Goal: Task Accomplishment & Management: Complete application form

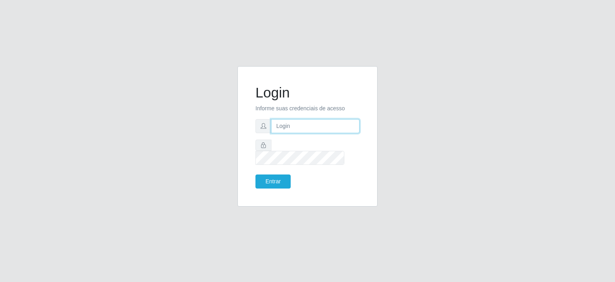
click at [280, 133] on input "text" at bounding box center [315, 126] width 88 height 14
type input "[EMAIL_ADDRESS][DOMAIN_NAME]"
click at [278, 177] on button "Entrar" at bounding box center [272, 181] width 35 height 14
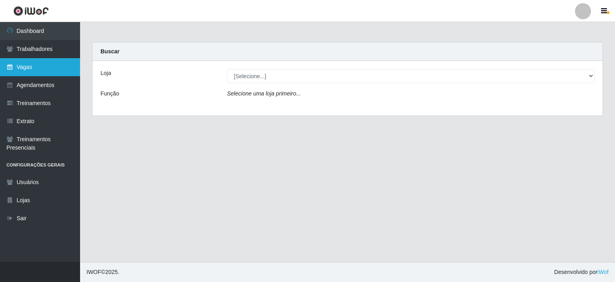
click at [26, 62] on link "Vagas" at bounding box center [40, 67] width 80 height 18
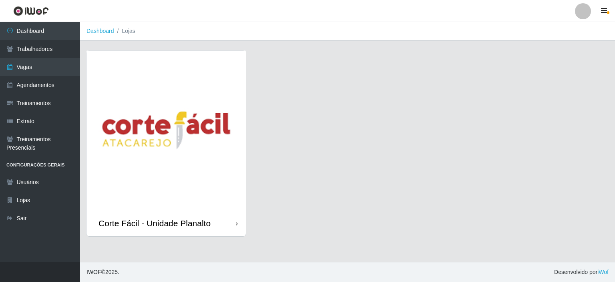
click at [205, 128] on img at bounding box center [165, 129] width 159 height 159
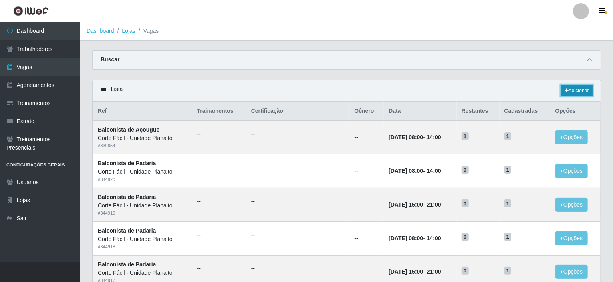
click at [581, 89] on link "Adicionar" at bounding box center [577, 90] width 32 height 11
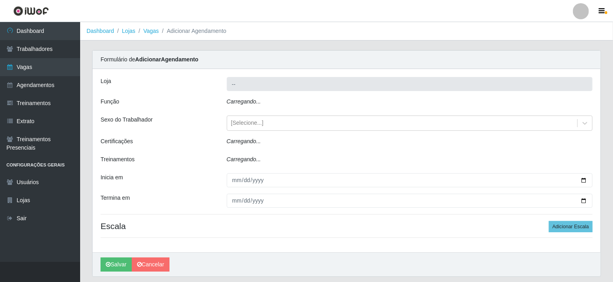
type input "Corte Fácil - Unidade Planalto"
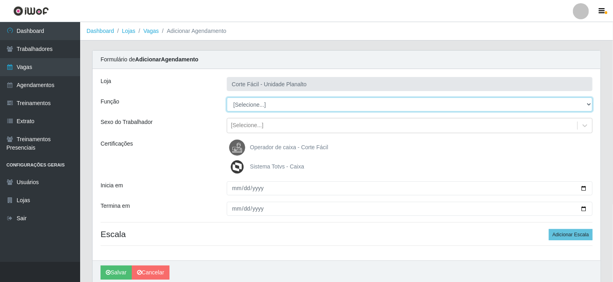
click at [318, 106] on select "[Selecione...] ASG ASG + ASG ++ Auxiliar de Estacionamento Auxiliar de Estacion…" at bounding box center [410, 104] width 366 height 14
select select "22"
click at [227, 97] on select "[Selecione...] ASG ASG + ASG ++ Auxiliar de Estacionamento Auxiliar de Estacion…" at bounding box center [410, 104] width 366 height 14
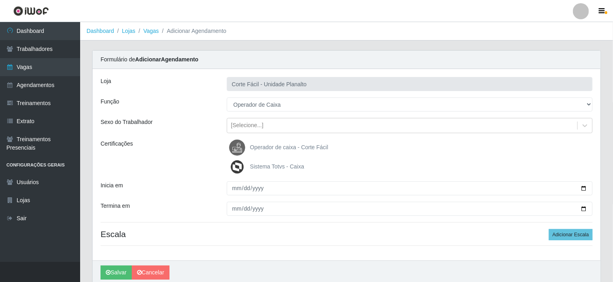
click at [279, 146] on span "Operador de caixa - Corte Fácil" at bounding box center [289, 147] width 78 height 6
click at [0, 0] on input "Operador de caixa - Corte Fácil" at bounding box center [0, 0] width 0 height 0
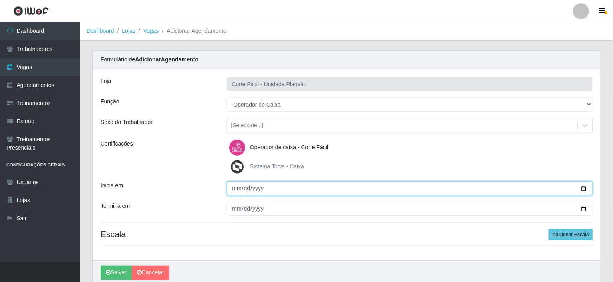
click at [581, 186] on input "Inicia em" at bounding box center [410, 188] width 366 height 14
type input "[DATE]"
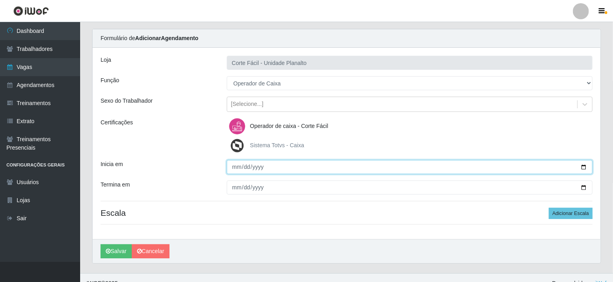
scroll to position [32, 0]
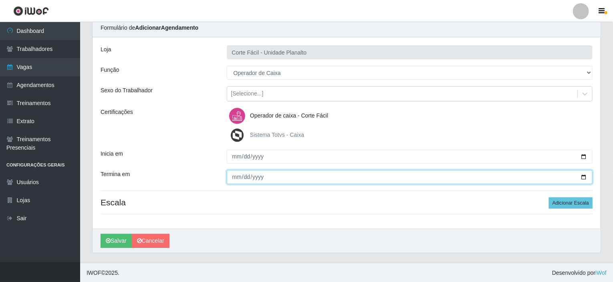
click at [583, 174] on input "Termina em" at bounding box center [410, 177] width 366 height 14
type input "[DATE]"
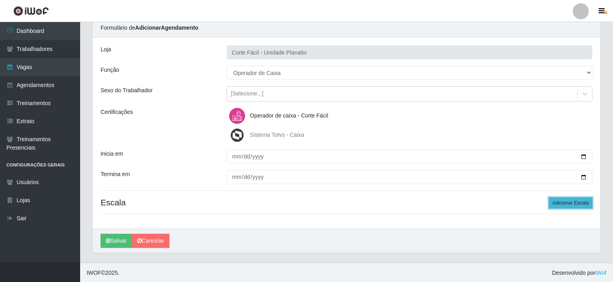
click at [570, 200] on button "Adicionar Escala" at bounding box center [571, 202] width 44 height 11
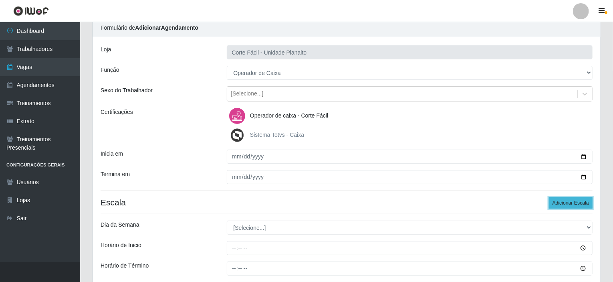
click at [570, 200] on button "Adicionar Escala" at bounding box center [571, 202] width 44 height 11
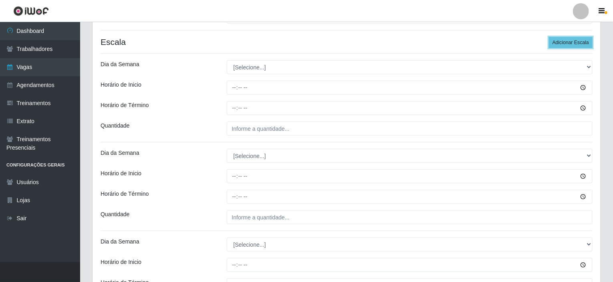
scroll to position [152, 0]
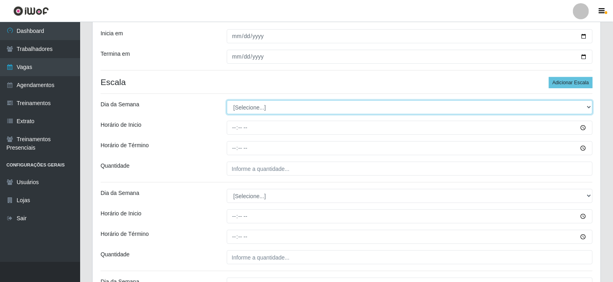
click at [590, 104] on select "[Selecione...] Segunda Terça Quarta Quinta Sexta Sábado Domingo" at bounding box center [410, 107] width 366 height 14
select select "1"
click at [227, 100] on select "[Selecione...] Segunda Terça Quarta Quinta Sexta Sábado Domingo" at bounding box center [410, 107] width 366 height 14
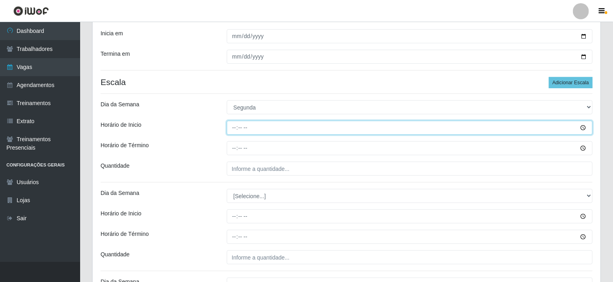
click at [233, 127] on input "Horário de Inicio" at bounding box center [410, 128] width 366 height 14
type input "15:00"
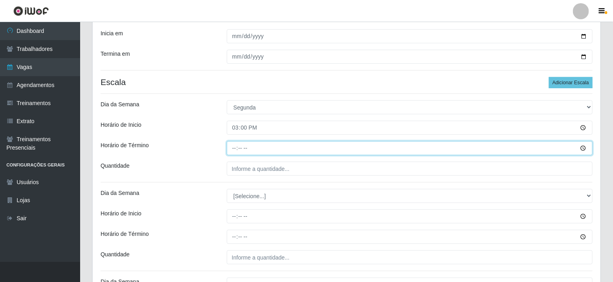
click at [235, 148] on input "Horário de Término" at bounding box center [410, 148] width 366 height 14
type input "21:00"
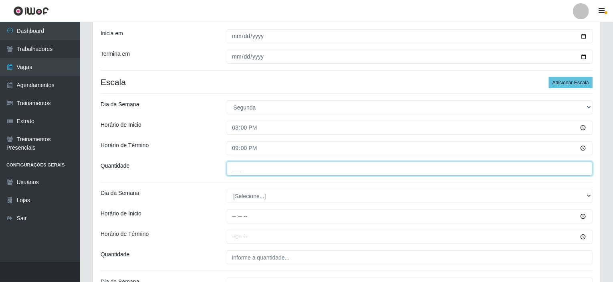
click at [236, 167] on input "___" at bounding box center [410, 168] width 366 height 14
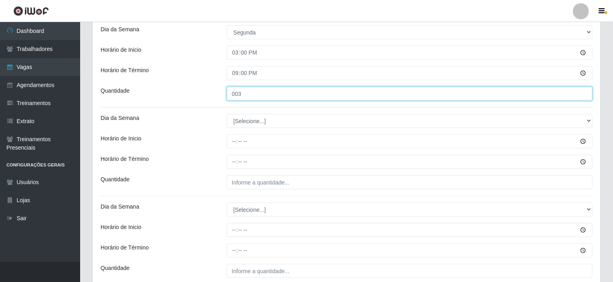
scroll to position [232, 0]
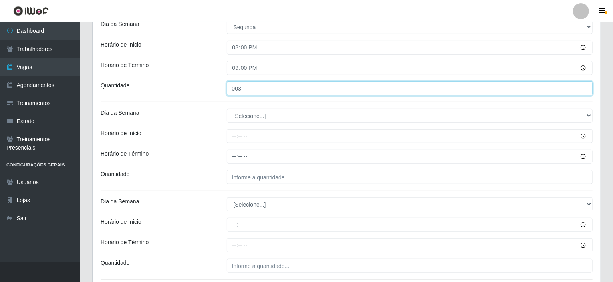
type input "003"
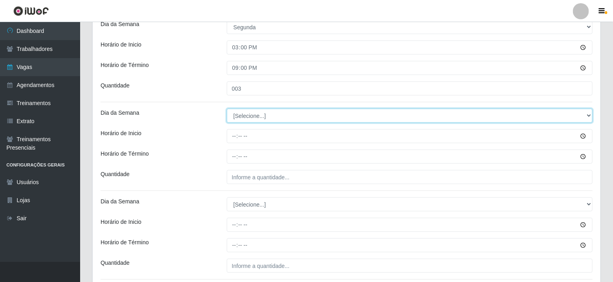
click at [263, 113] on select "[Selecione...] Segunda Terça Quarta Quinta Sexta Sábado Domingo" at bounding box center [410, 116] width 366 height 14
select select "2"
click at [227, 109] on select "[Selecione...] Segunda Terça Quarta Quinta Sexta Sábado Domingo" at bounding box center [410, 116] width 366 height 14
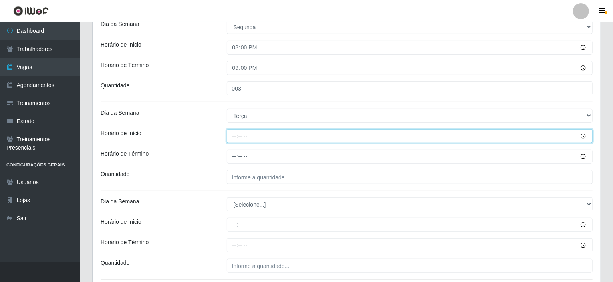
click at [234, 135] on input "Horário de Inicio" at bounding box center [410, 136] width 366 height 14
type input "15:00"
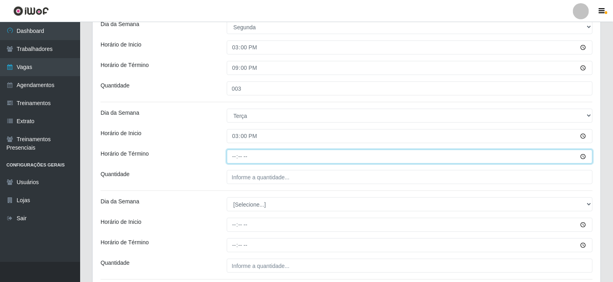
click at [237, 155] on input "Horário de Término" at bounding box center [410, 156] width 366 height 14
type input "21:00"
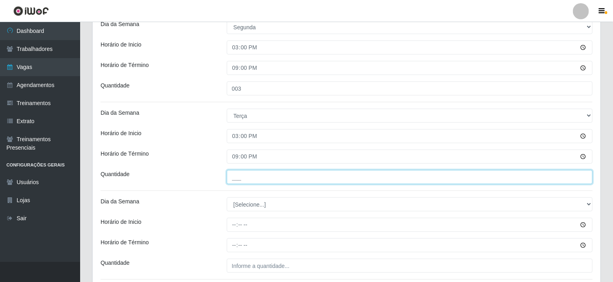
click at [237, 173] on input "___" at bounding box center [410, 177] width 366 height 14
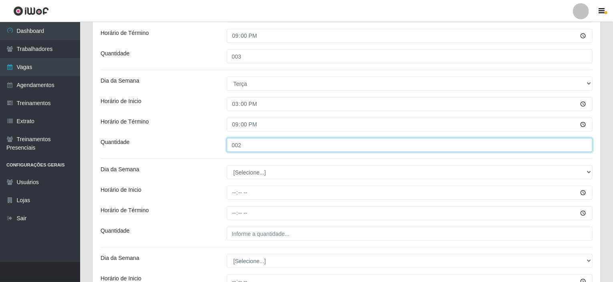
scroll to position [312, 0]
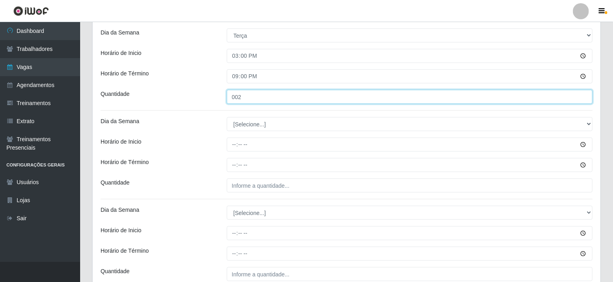
type input "002"
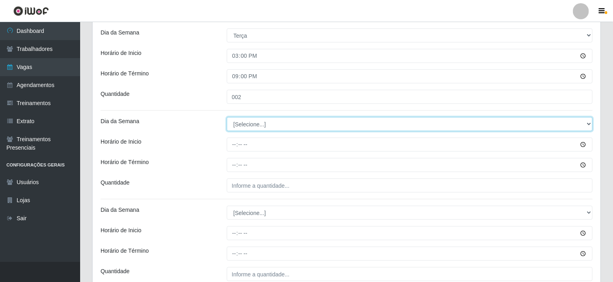
click at [251, 128] on select "[Selecione...] Segunda Terça Quarta Quinta Sexta Sábado Domingo" at bounding box center [410, 124] width 366 height 14
select select "3"
click at [227, 117] on select "[Selecione...] Segunda Terça Quarta Quinta Sexta Sábado Domingo" at bounding box center [410, 124] width 366 height 14
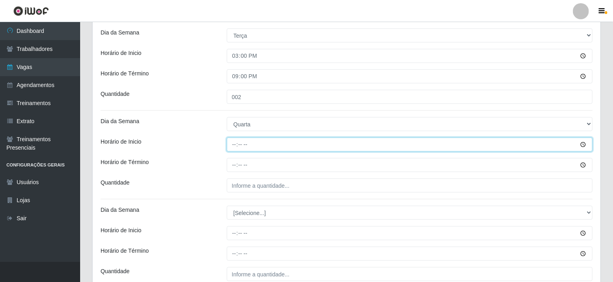
click at [234, 144] on input "Horário de Inicio" at bounding box center [410, 144] width 366 height 14
type input "15:00"
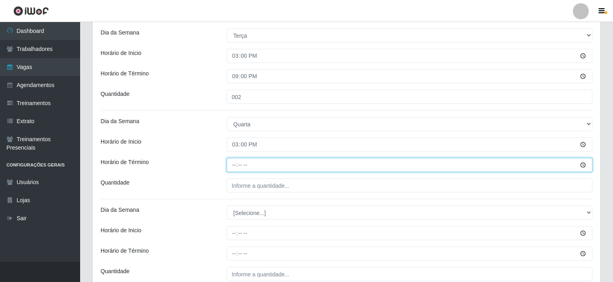
click at [237, 163] on input "Horário de Término" at bounding box center [410, 165] width 366 height 14
type input "21:00"
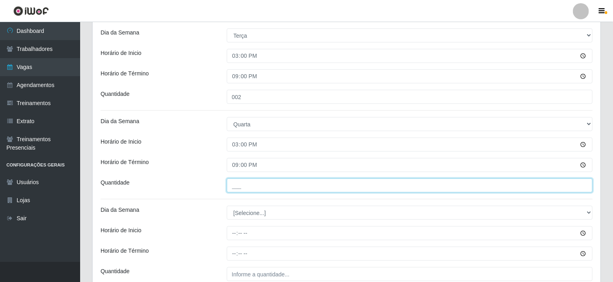
click at [245, 185] on input "___" at bounding box center [410, 185] width 366 height 14
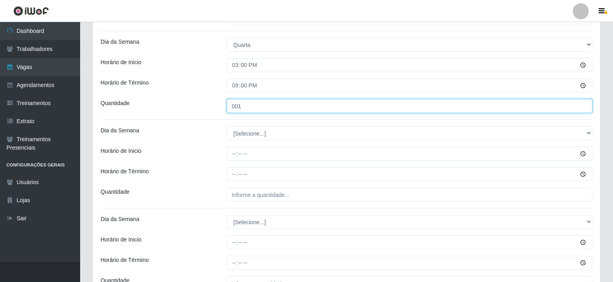
scroll to position [392, 0]
type input "001"
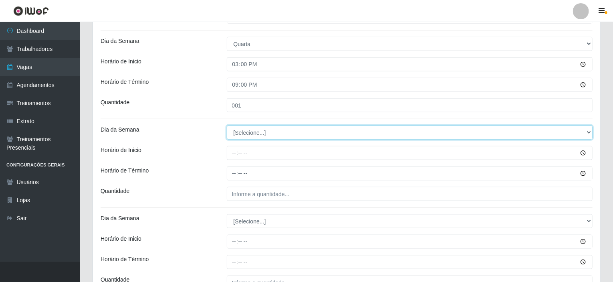
click at [251, 131] on select "[Selecione...] Segunda Terça Quarta Quinta Sexta Sábado Domingo" at bounding box center [410, 132] width 366 height 14
select select "4"
click at [227, 125] on select "[Selecione...] Segunda Terça Quarta Quinta Sexta Sábado Domingo" at bounding box center [410, 132] width 366 height 14
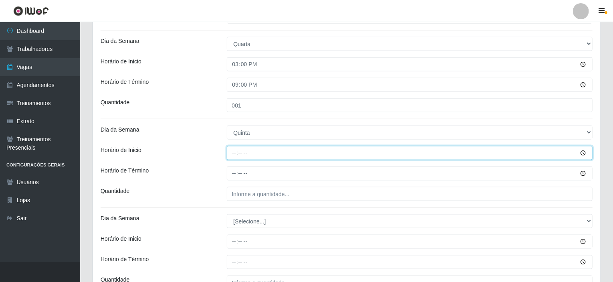
click at [234, 149] on input "Horário de Inicio" at bounding box center [410, 153] width 366 height 14
type input "15:00"
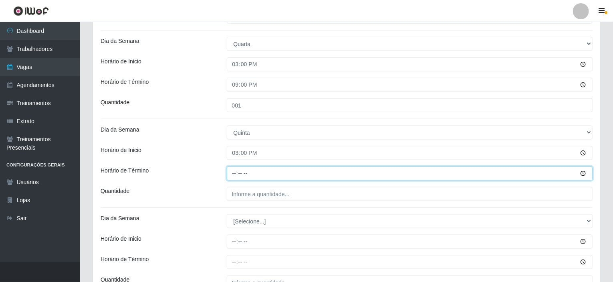
click at [235, 170] on input "Horário de Término" at bounding box center [410, 173] width 366 height 14
type input "21:00"
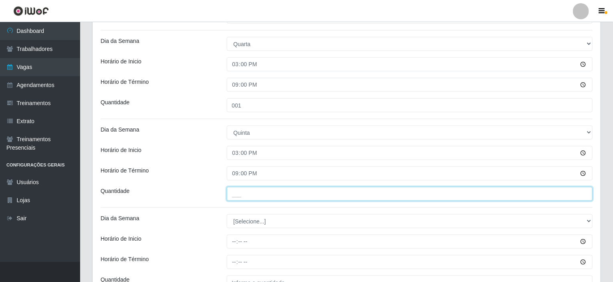
click at [239, 194] on input "___" at bounding box center [410, 194] width 366 height 14
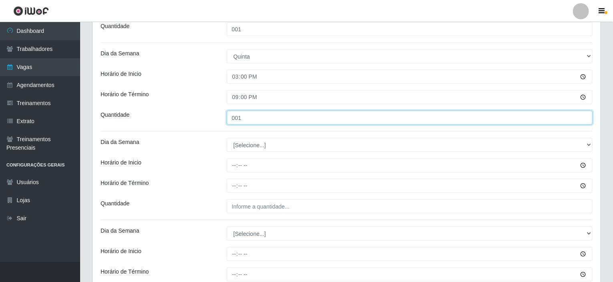
scroll to position [472, 0]
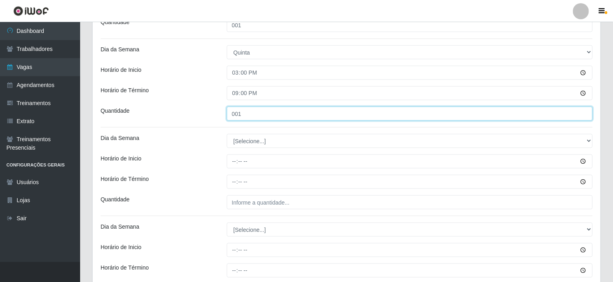
type input "001"
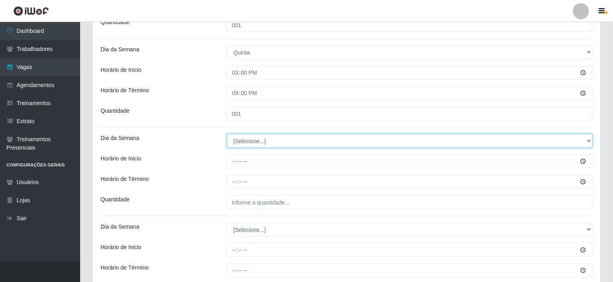
click at [251, 141] on select "[Selecione...] Segunda Terça Quarta Quinta Sexta Sábado Domingo" at bounding box center [410, 141] width 366 height 14
select select "5"
click at [227, 134] on select "[Selecione...] Segunda Terça Quarta Quinta Sexta Sábado Domingo" at bounding box center [410, 141] width 366 height 14
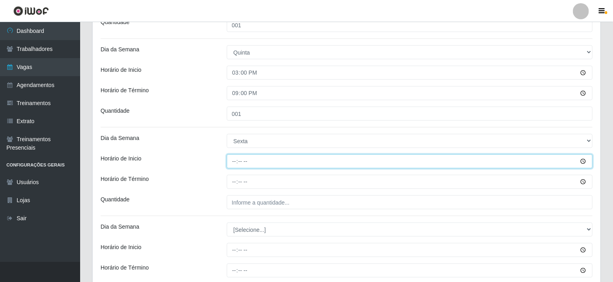
click at [233, 157] on input "Horário de Inicio" at bounding box center [410, 161] width 366 height 14
type input "15:00"
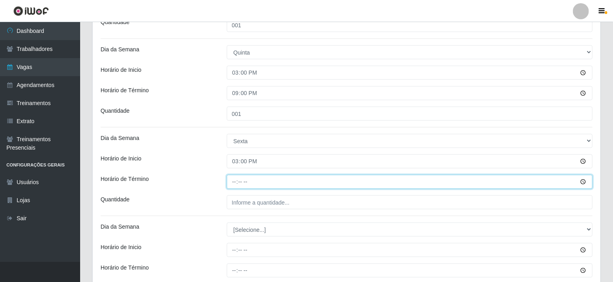
click at [237, 183] on input "Horário de Término" at bounding box center [410, 182] width 366 height 14
type input "21:00"
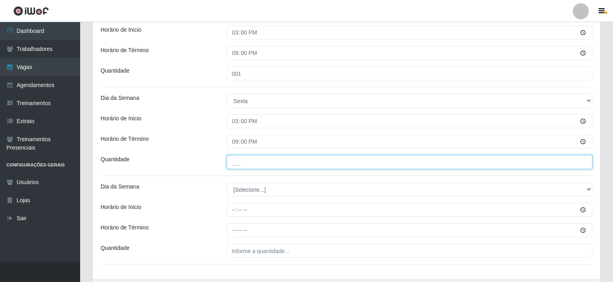
click at [242, 161] on input "___" at bounding box center [410, 162] width 366 height 14
click at [235, 163] on input "___" at bounding box center [410, 162] width 366 height 14
drag, startPoint x: 241, startPoint y: 165, endPoint x: 246, endPoint y: 165, distance: 5.2
click at [246, 165] on input "___" at bounding box center [410, 162] width 366 height 14
click at [252, 165] on input "___" at bounding box center [410, 162] width 366 height 14
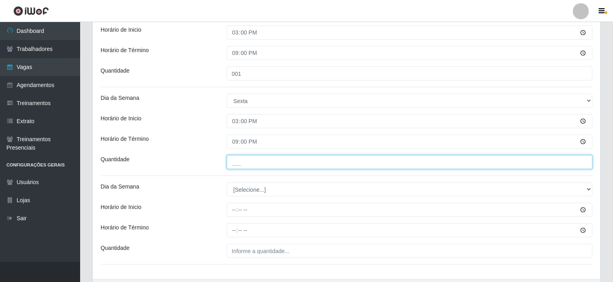
type input "___"
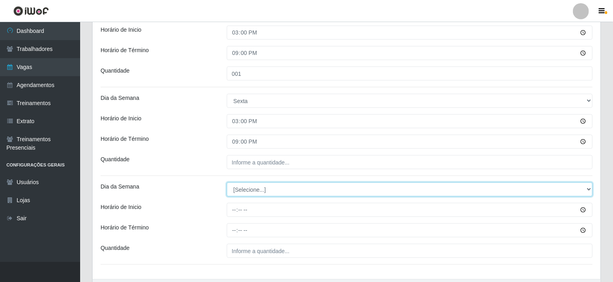
click at [259, 189] on select "[Selecione...] Segunda Terça Quarta Quinta Sexta Sábado Domingo" at bounding box center [410, 189] width 366 height 14
select select "5"
click at [227, 182] on select "[Selecione...] Segunda Terça Quarta Quinta Sexta Sábado Domingo" at bounding box center [410, 189] width 366 height 14
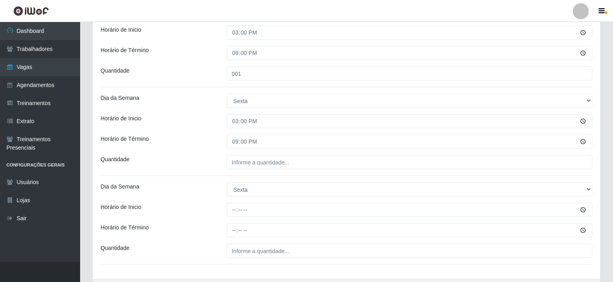
click at [193, 167] on div "Quantidade" at bounding box center [158, 162] width 126 height 14
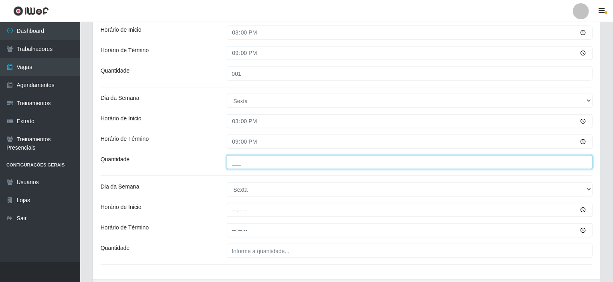
click at [263, 165] on input "___" at bounding box center [410, 162] width 366 height 14
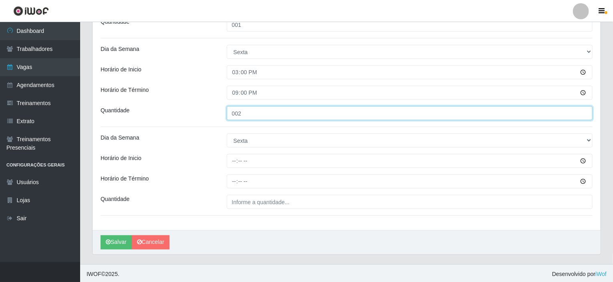
scroll to position [562, 0]
type input "002"
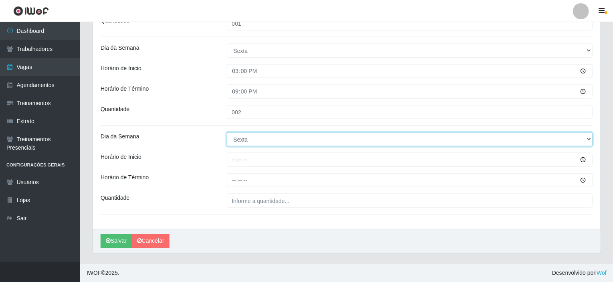
click at [243, 134] on select "[Selecione...] Segunda Terça Quarta Quinta Sexta Sábado Domingo" at bounding box center [410, 139] width 366 height 14
select select "6"
click at [227, 132] on select "[Selecione...] Segunda Terça Quarta Quinta Sexta Sábado Domingo" at bounding box center [410, 139] width 366 height 14
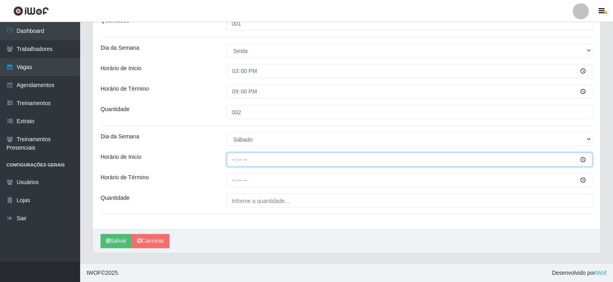
click at [235, 160] on input "Horário de Inicio" at bounding box center [410, 160] width 366 height 14
type input "15:00"
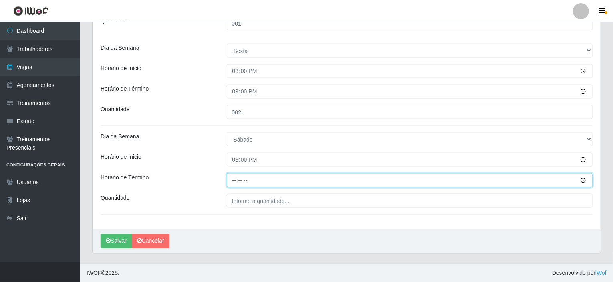
click at [236, 180] on input "Horário de Término" at bounding box center [410, 180] width 366 height 14
type input "21:00"
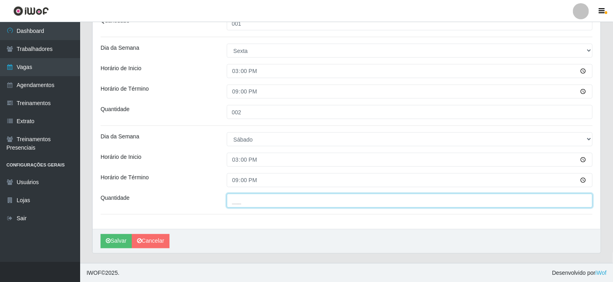
click at [245, 200] on input "___" at bounding box center [410, 200] width 366 height 14
type input "004"
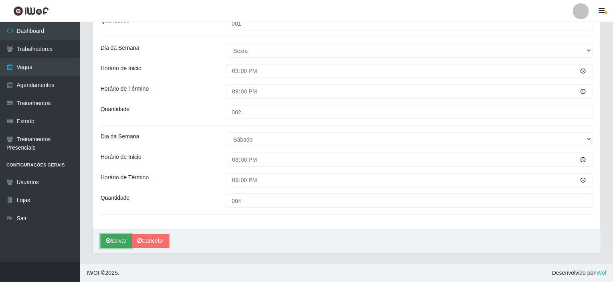
click at [114, 241] on button "Salvar" at bounding box center [116, 241] width 31 height 14
click at [111, 243] on button "Salvar" at bounding box center [116, 241] width 31 height 14
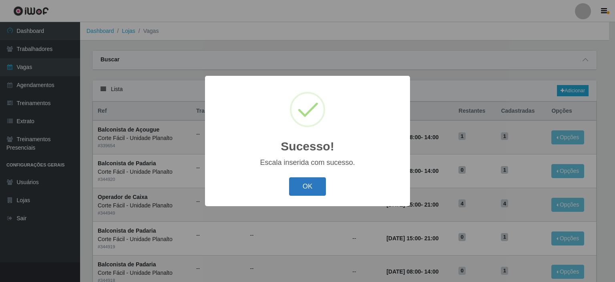
click at [294, 189] on button "OK" at bounding box center [307, 186] width 37 height 19
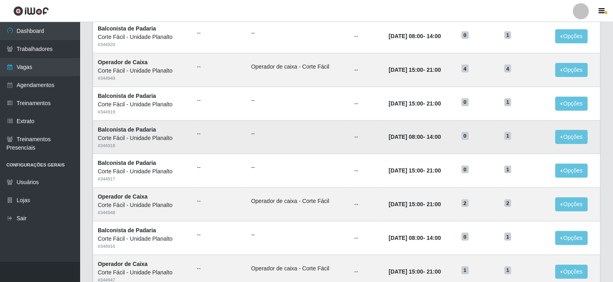
scroll to position [34, 0]
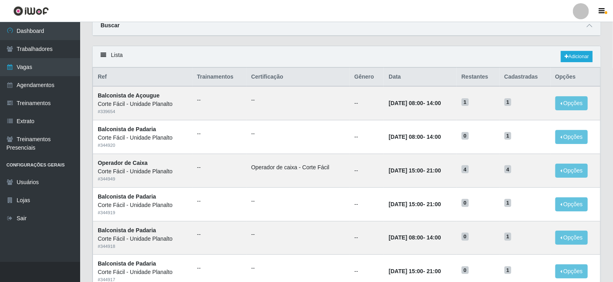
click at [578, 50] on div "Lista Adicionar" at bounding box center [347, 56] width 508 height 21
click at [582, 57] on link "Adicionar" at bounding box center [577, 56] width 32 height 11
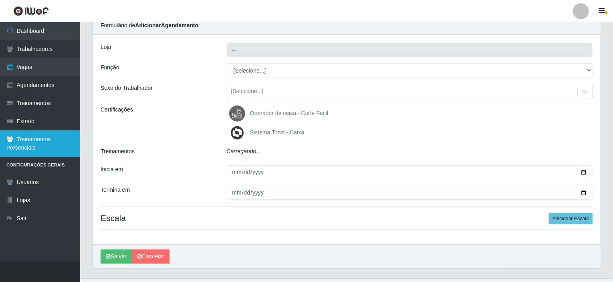
scroll to position [32, 0]
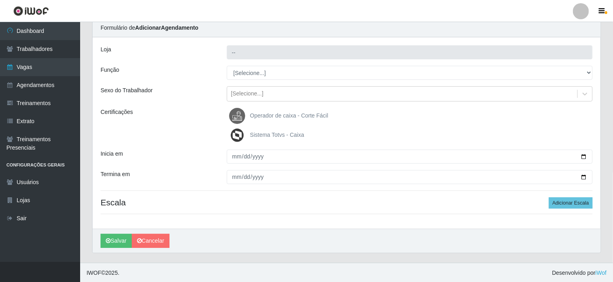
type input "Corte Fácil - Unidade Planalto"
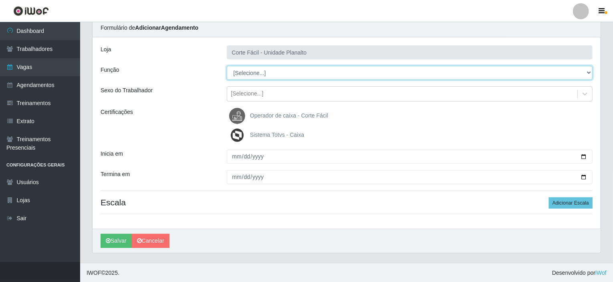
click at [254, 70] on select "[Selecione...] ASG ASG + ASG ++ Auxiliar de Estacionamento Auxiliar de Estacion…" at bounding box center [410, 73] width 366 height 14
select select "22"
click at [227, 66] on select "[Selecione...] ASG ASG + ASG ++ Auxiliar de Estacionamento Auxiliar de Estacion…" at bounding box center [410, 73] width 366 height 14
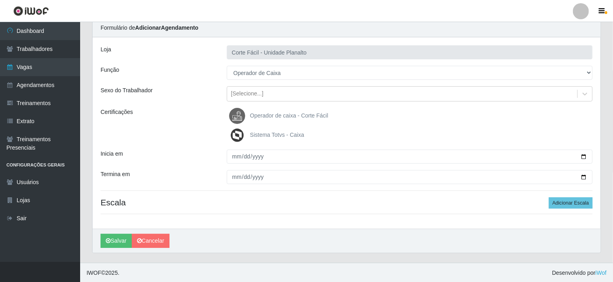
click at [269, 114] on span "Operador de caixa - Corte Fácil" at bounding box center [289, 115] width 78 height 6
click at [0, 0] on input "Operador de caixa - Corte Fácil" at bounding box center [0, 0] width 0 height 0
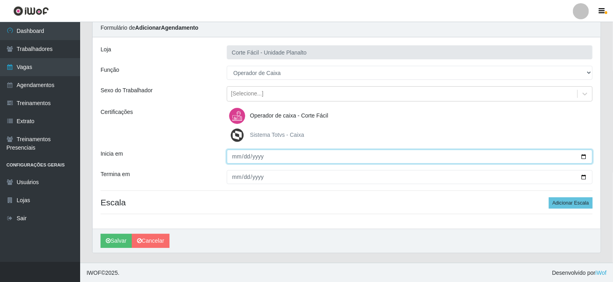
click at [582, 156] on input "Inicia em" at bounding box center [410, 156] width 366 height 14
type input "[DATE]"
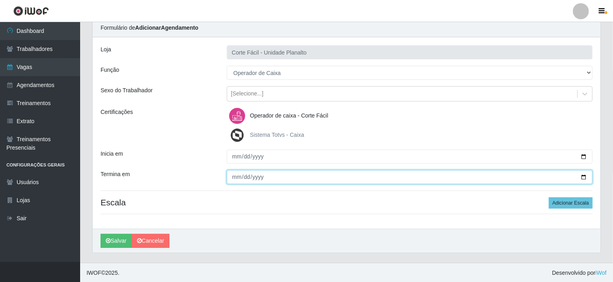
click at [584, 174] on input "Termina em" at bounding box center [410, 177] width 366 height 14
type input "[DATE]"
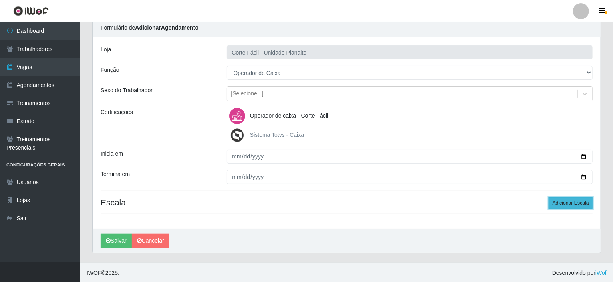
click at [560, 203] on button "Adicionar Escala" at bounding box center [571, 202] width 44 height 11
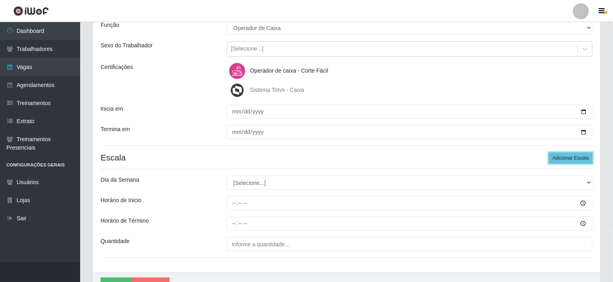
scroll to position [112, 0]
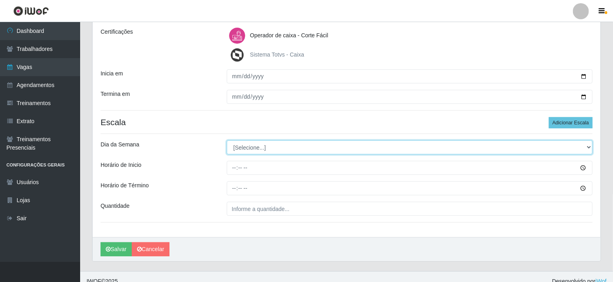
click at [385, 144] on select "[Selecione...] Segunda Terça Quarta Quinta Sexta Sábado Domingo" at bounding box center [410, 147] width 366 height 14
select select "0"
click at [227, 140] on select "[Selecione...] Segunda Terça Quarta Quinta Sexta Sábado Domingo" at bounding box center [410, 147] width 366 height 14
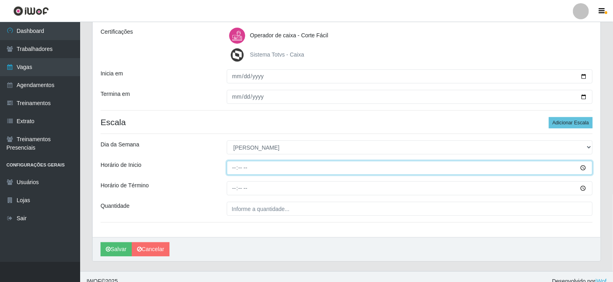
click at [235, 165] on input "Horário de Inicio" at bounding box center [410, 168] width 366 height 14
type input "07:00"
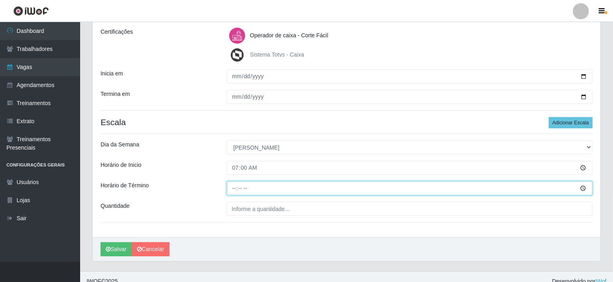
click at [233, 189] on input "Horário de Término" at bounding box center [410, 188] width 366 height 14
type input "13:00"
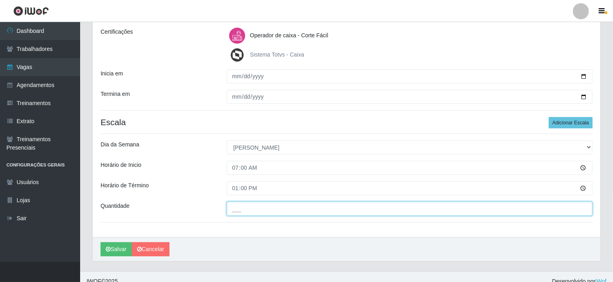
click at [254, 209] on input "___" at bounding box center [410, 208] width 366 height 14
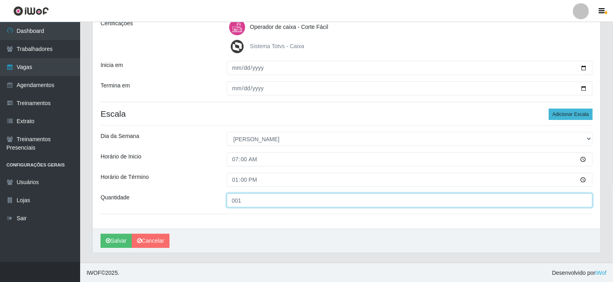
type input "001"
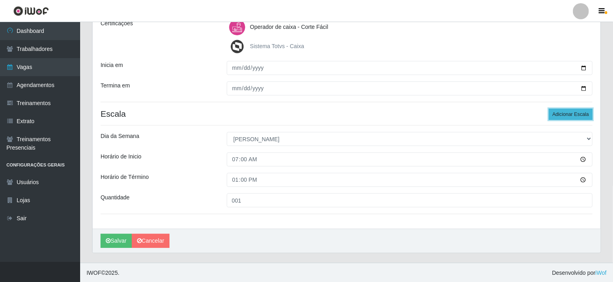
click at [564, 113] on button "Adicionar Escala" at bounding box center [571, 114] width 44 height 11
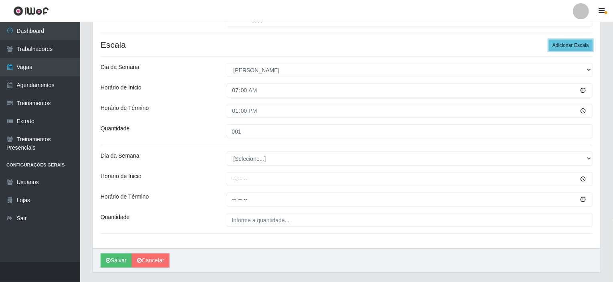
scroll to position [200, 0]
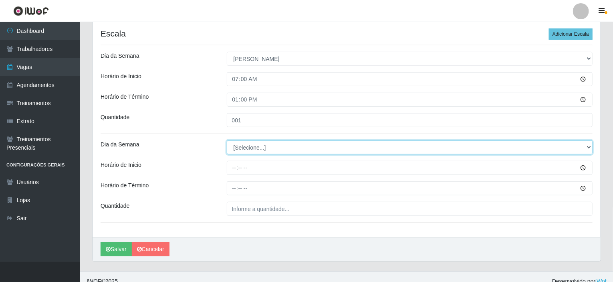
click at [255, 145] on select "[Selecione...] Segunda Terça Quarta Quinta Sexta Sábado Domingo" at bounding box center [410, 147] width 366 height 14
select select "0"
click at [227, 140] on select "[Selecione...] Segunda Terça Quarta Quinta Sexta Sábado Domingo" at bounding box center [410, 147] width 366 height 14
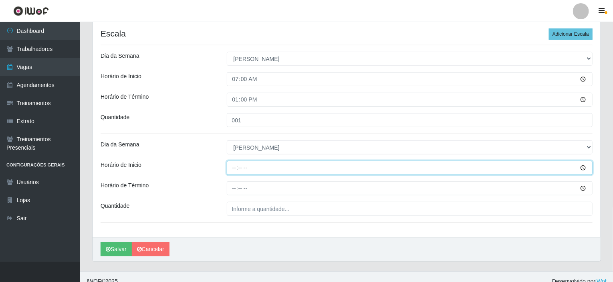
click at [234, 167] on input "Horário de Inicio" at bounding box center [410, 168] width 366 height 14
type input "08:00"
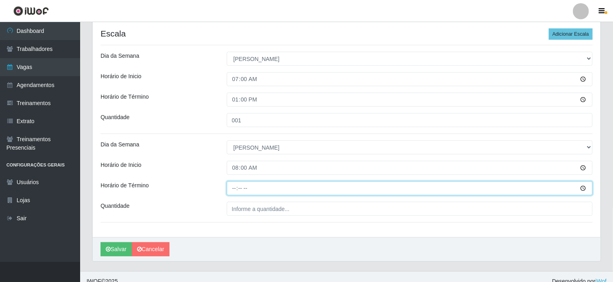
click at [235, 185] on input "Horário de Término" at bounding box center [410, 188] width 366 height 14
type input "14:00"
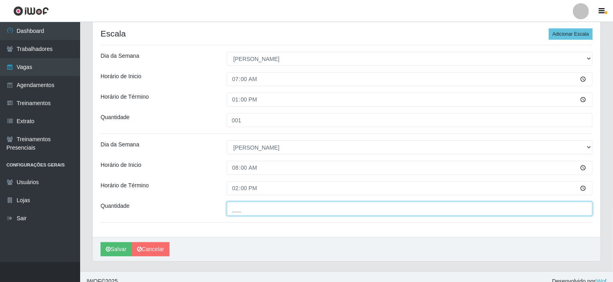
click at [238, 207] on input "___" at bounding box center [410, 208] width 366 height 14
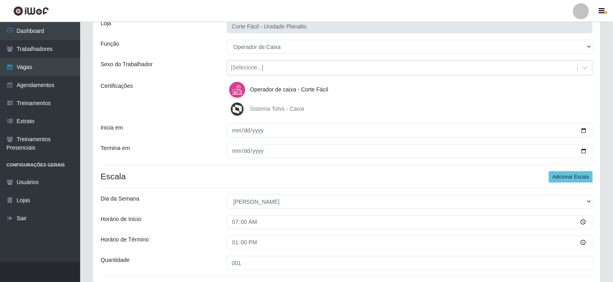
scroll to position [40, 0]
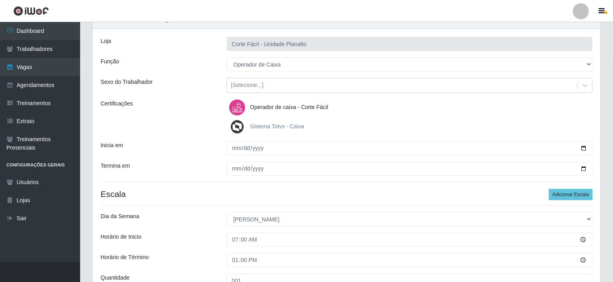
type input "003"
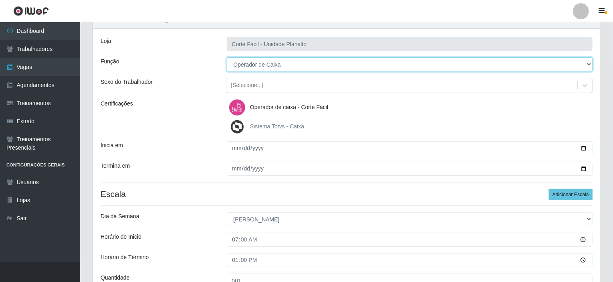
click at [588, 64] on select "[Selecione...] ASG ASG + ASG ++ Auxiliar de Estacionamento Auxiliar de Estacion…" at bounding box center [410, 64] width 366 height 14
select select "72"
click at [227, 57] on select "[Selecione...] ASG ASG + ASG ++ Auxiliar de Estacionamento Auxiliar de Estacion…" at bounding box center [410, 64] width 366 height 14
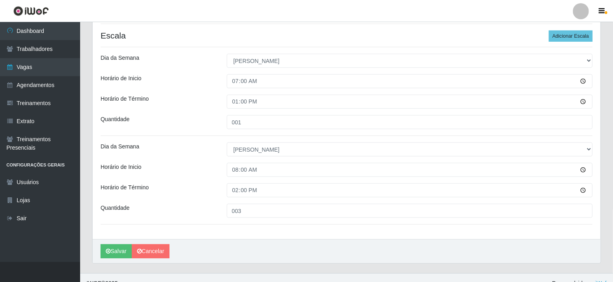
scroll to position [208, 0]
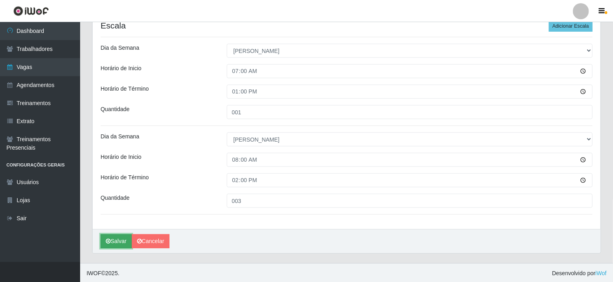
click at [119, 241] on button "Salvar" at bounding box center [116, 241] width 31 height 14
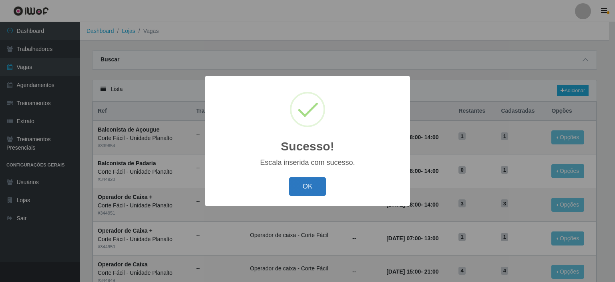
click at [301, 191] on button "OK" at bounding box center [307, 186] width 37 height 19
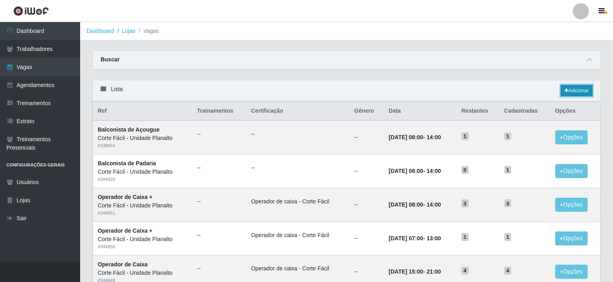
click at [571, 86] on link "Adicionar" at bounding box center [577, 90] width 32 height 11
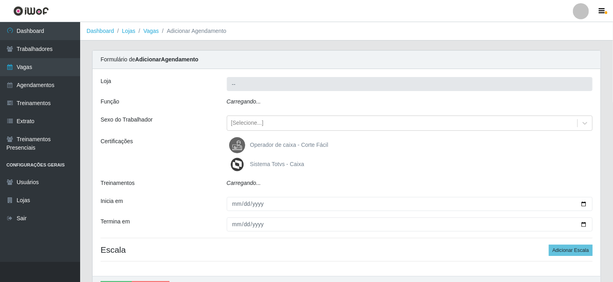
type input "Corte Fácil - Unidade Planalto"
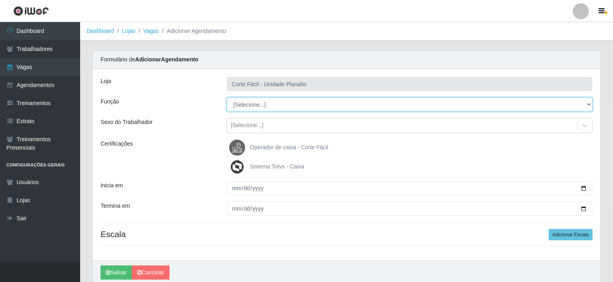
click at [585, 102] on select "[Selecione...] ASG ASG + ASG ++ Auxiliar de Estacionamento Auxiliar de Estacion…" at bounding box center [410, 104] width 366 height 14
select select "22"
click at [227, 97] on select "[Selecione...] ASG ASG + ASG ++ Auxiliar de Estacionamento Auxiliar de Estacion…" at bounding box center [410, 104] width 366 height 14
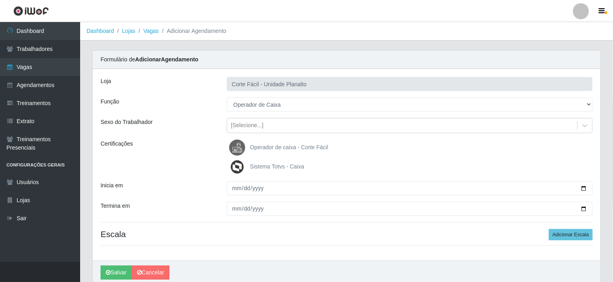
click at [283, 145] on span "Operador de caixa - Corte Fácil" at bounding box center [289, 147] width 78 height 6
click at [0, 0] on input "Operador de caixa - Corte Fácil" at bounding box center [0, 0] width 0 height 0
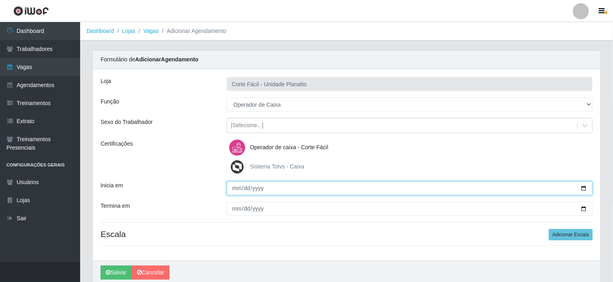
click at [585, 186] on input "Inicia em" at bounding box center [410, 188] width 366 height 14
type input "[DATE]"
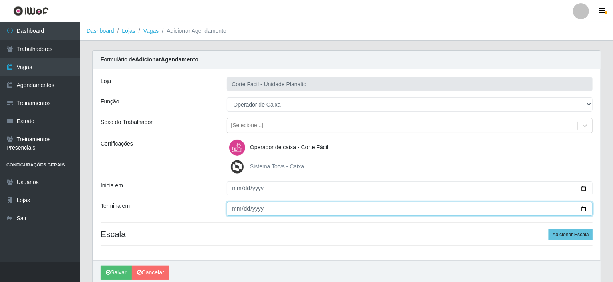
click at [585, 206] on input "Termina em" at bounding box center [410, 208] width 366 height 14
type input "[DATE]"
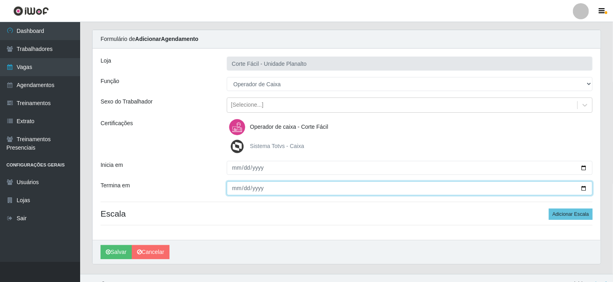
scroll to position [32, 0]
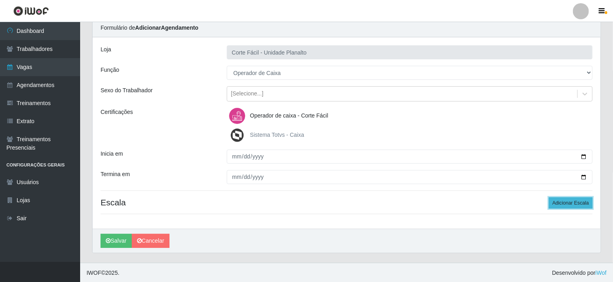
click at [566, 203] on button "Adicionar Escala" at bounding box center [571, 202] width 44 height 11
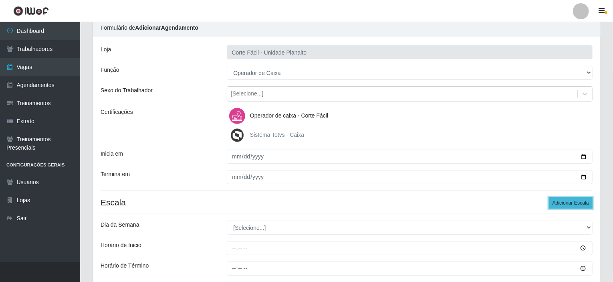
click at [566, 203] on button "Adicionar Escala" at bounding box center [571, 202] width 44 height 11
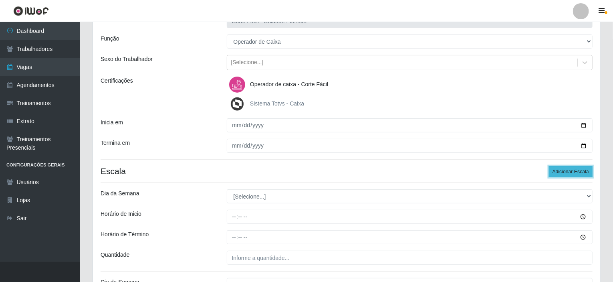
scroll to position [112, 0]
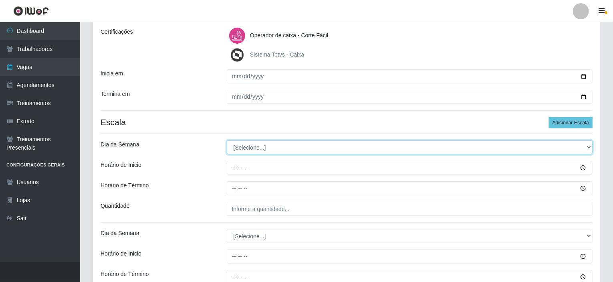
drag, startPoint x: 585, startPoint y: 150, endPoint x: 551, endPoint y: 147, distance: 34.6
click at [585, 150] on select "[Selecione...] Segunda Terça Quarta Quinta Sexta Sábado Domingo" at bounding box center [410, 147] width 366 height 14
select select "3"
click at [227, 140] on select "[Selecione...] Segunda Terça Quarta Quinta Sexta Sábado Domingo" at bounding box center [410, 147] width 366 height 14
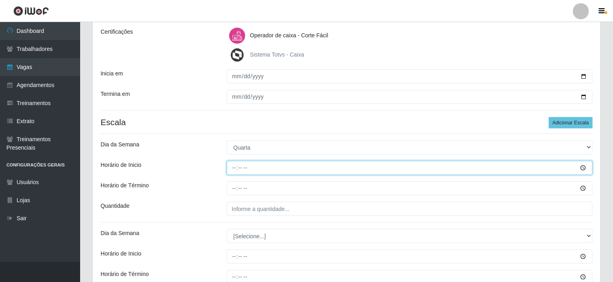
click at [234, 167] on input "Horário de Inicio" at bounding box center [410, 168] width 366 height 14
type input "07:00"
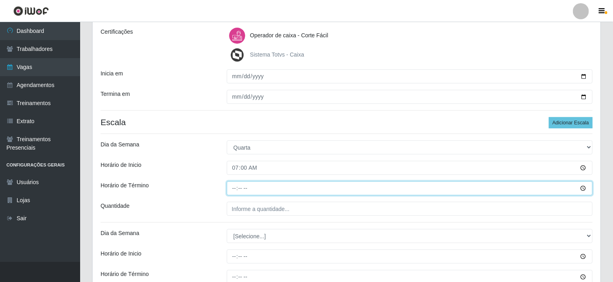
click at [234, 187] on input "Horário de Término" at bounding box center [410, 188] width 366 height 14
type input "13:00"
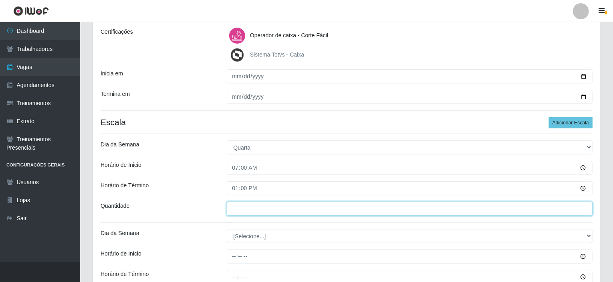
click at [238, 212] on input "___" at bounding box center [410, 208] width 366 height 14
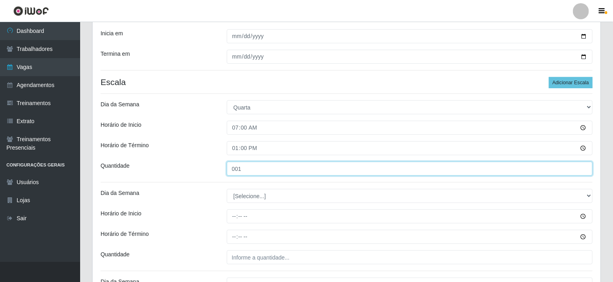
type input "001"
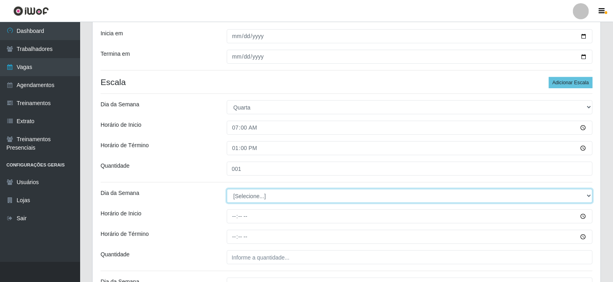
click at [240, 195] on select "[Selecione...] Segunda Terça Quarta Quinta Sexta Sábado Domingo" at bounding box center [410, 196] width 366 height 14
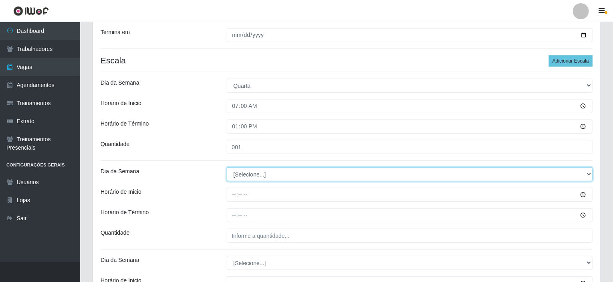
scroll to position [192, 0]
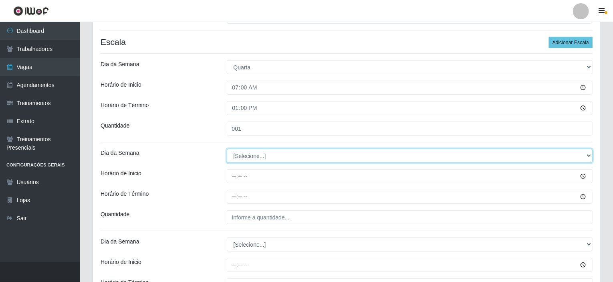
click at [238, 153] on select "[Selecione...] Segunda Terça Quarta Quinta Sexta Sábado Domingo" at bounding box center [410, 156] width 366 height 14
select select "4"
click at [227, 149] on select "[Selecione...] Segunda Terça Quarta Quinta Sexta Sábado Domingo" at bounding box center [410, 156] width 366 height 14
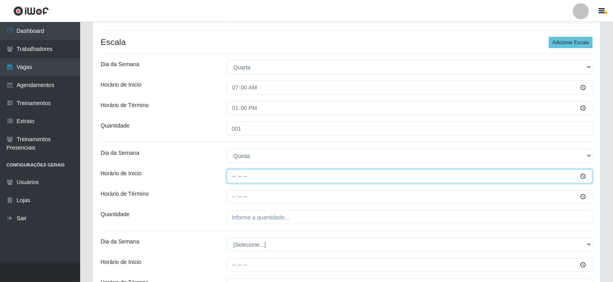
click at [234, 177] on input "Horário de Inicio" at bounding box center [410, 176] width 366 height 14
type input "07:00"
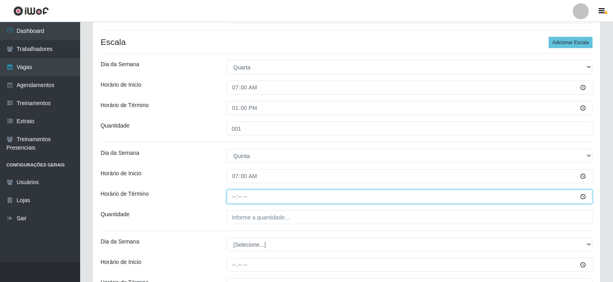
click at [235, 195] on input "Horário de Término" at bounding box center [410, 196] width 366 height 14
type input "13:00"
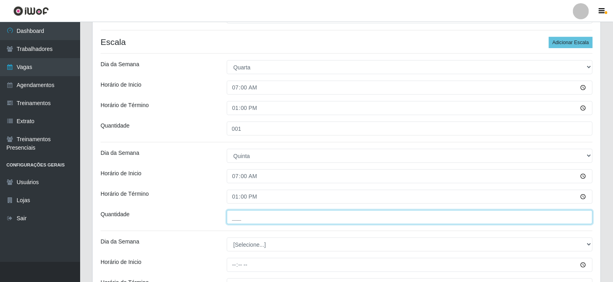
click at [234, 217] on input "___" at bounding box center [410, 217] width 366 height 14
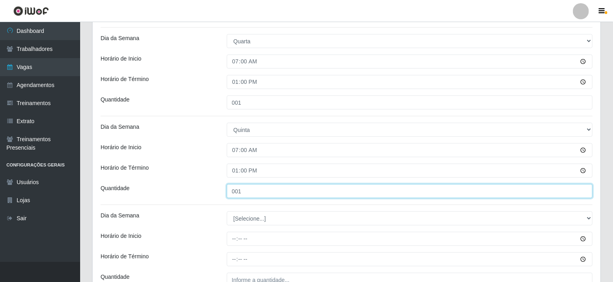
scroll to position [232, 0]
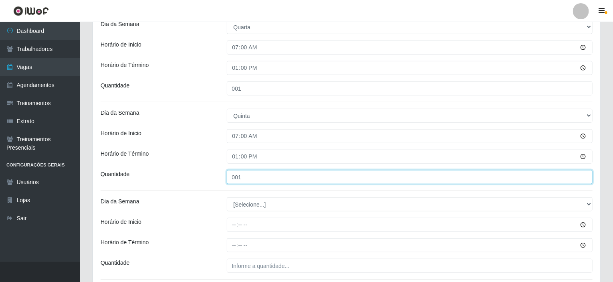
type input "001"
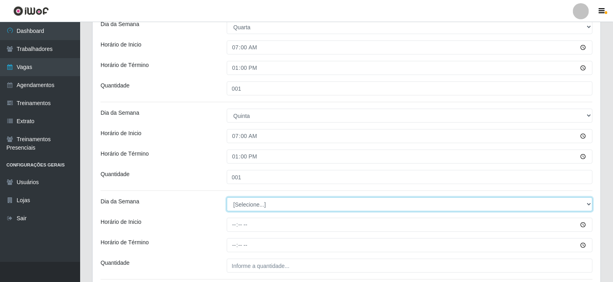
click at [240, 200] on select "[Selecione...] Segunda Terça Quarta Quinta Sexta Sábado Domingo" at bounding box center [410, 204] width 366 height 14
select select "5"
click at [227, 197] on select "[Selecione...] Segunda Terça Quarta Quinta Sexta Sábado Domingo" at bounding box center [410, 204] width 366 height 14
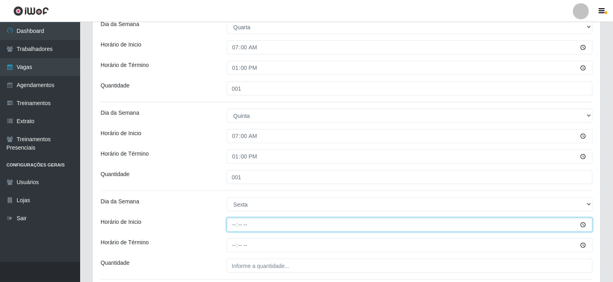
click at [234, 221] on input "Horário de Inicio" at bounding box center [410, 224] width 366 height 14
type input "07:00"
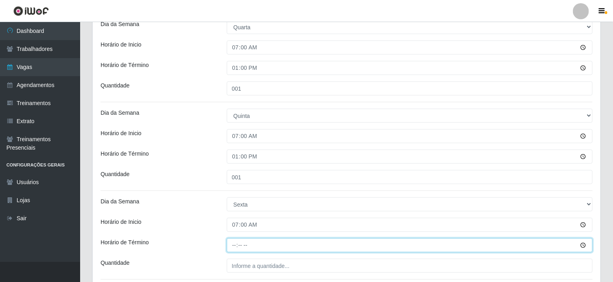
click at [234, 244] on input "Horário de Término" at bounding box center [410, 245] width 366 height 14
type input "13:00"
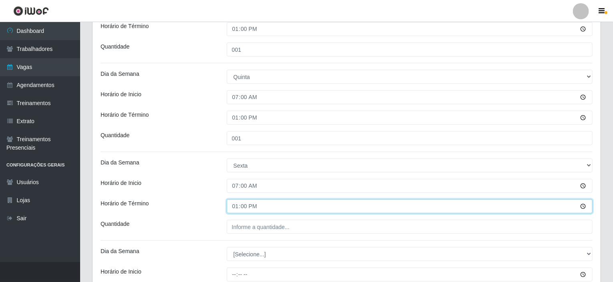
scroll to position [312, 0]
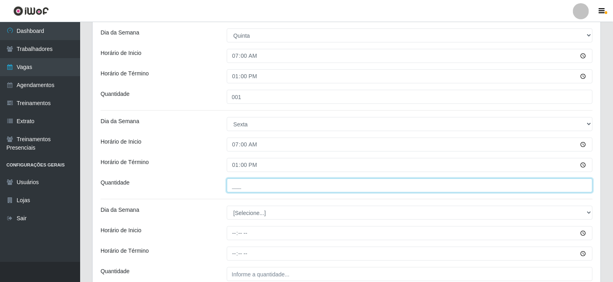
click at [248, 185] on input "___" at bounding box center [410, 185] width 366 height 14
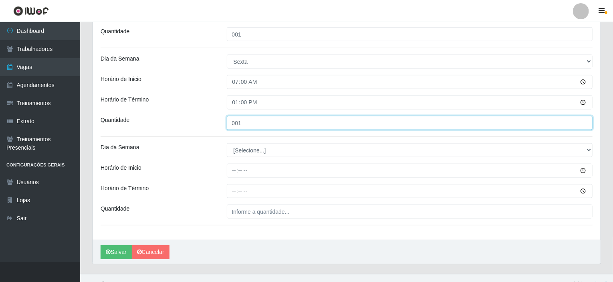
scroll to position [385, 0]
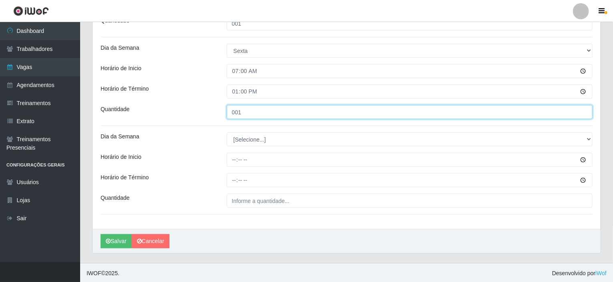
type input "001"
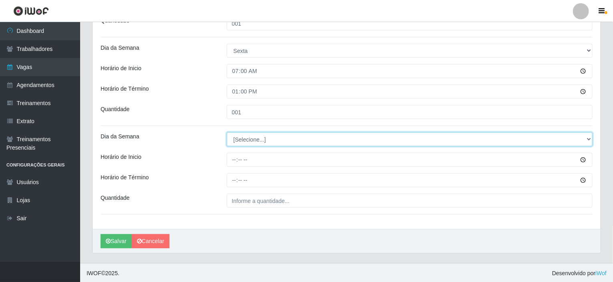
click at [242, 135] on select "[Selecione...] Segunda Terça Quarta Quinta Sexta Sábado Domingo" at bounding box center [410, 139] width 366 height 14
select select "6"
click at [227, 132] on select "[Selecione...] Segunda Terça Quarta Quinta Sexta Sábado Domingo" at bounding box center [410, 139] width 366 height 14
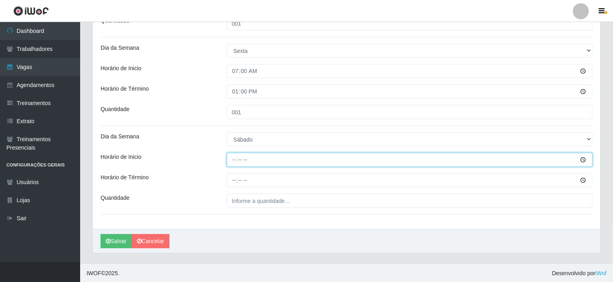
click at [234, 161] on input "Horário de Inicio" at bounding box center [410, 160] width 366 height 14
type input "07:00"
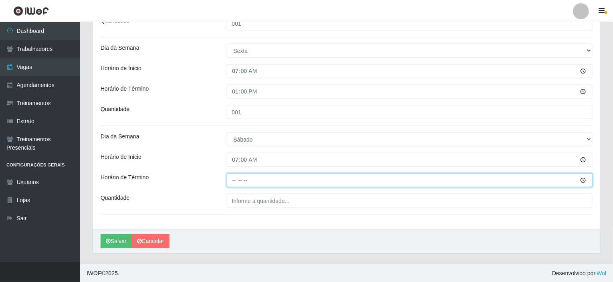
click at [234, 180] on input "Horário de Término" at bounding box center [410, 180] width 366 height 14
type input "13:00"
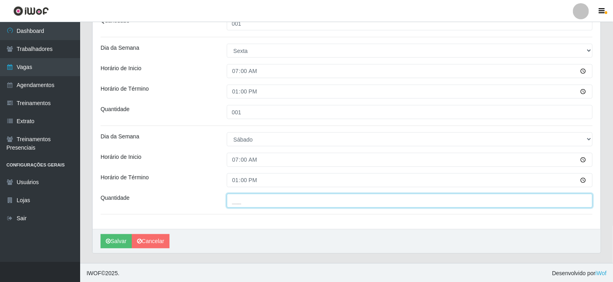
click at [239, 203] on input "___" at bounding box center [410, 200] width 366 height 14
type input "002"
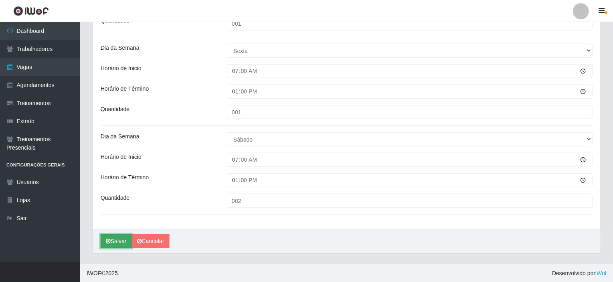
click at [122, 237] on button "Salvar" at bounding box center [116, 241] width 31 height 14
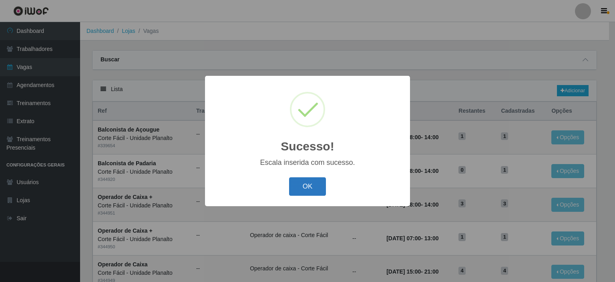
click at [304, 187] on button "OK" at bounding box center [307, 186] width 37 height 19
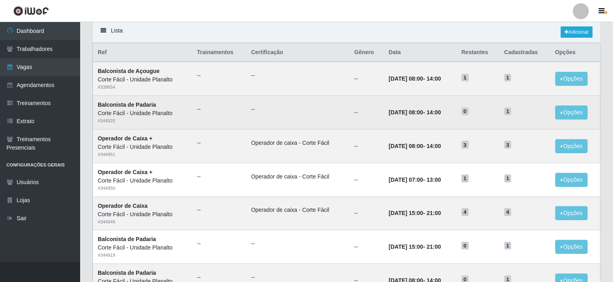
scroll to position [240, 0]
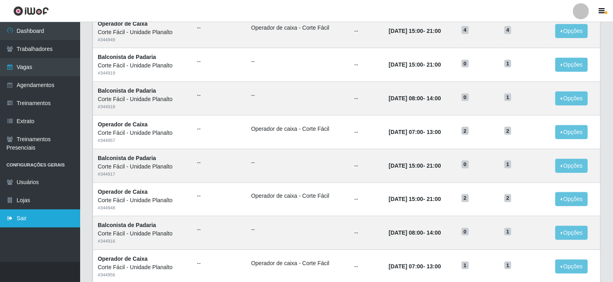
click at [50, 220] on link "Sair" at bounding box center [40, 218] width 80 height 18
